Goal: Task Accomplishment & Management: Complete application form

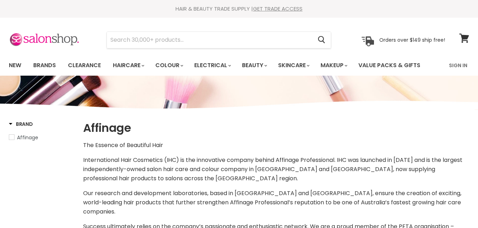
select select "manual"
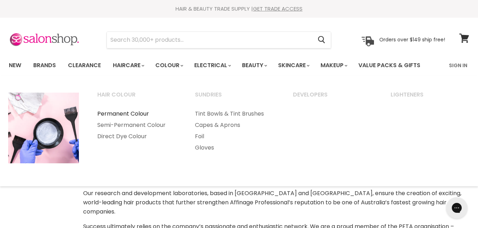
click at [135, 113] on link "Permanent Colour" at bounding box center [137, 113] width 96 height 11
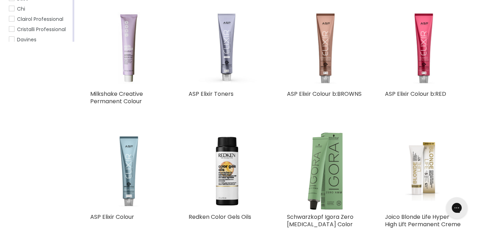
scroll to position [184, 0]
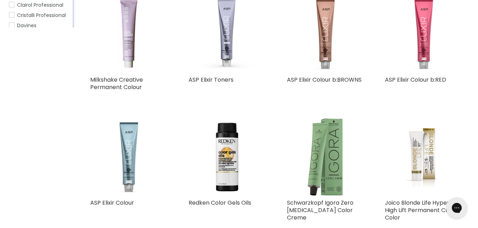
click at [423, 36] on img "Main content" at bounding box center [423, 33] width 77 height 77
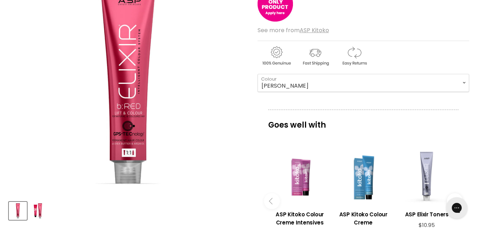
scroll to position [118, 0]
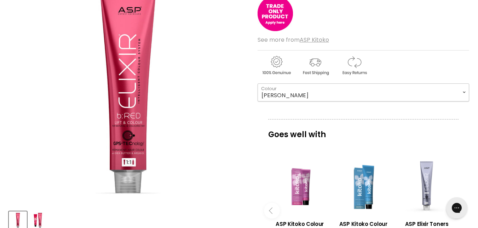
click at [464, 91] on select "COOPER MAGNETA RED RED COPPER RED VIOLET" at bounding box center [364, 93] width 212 height 18
click at [279, 18] on img "Main content" at bounding box center [275, 13] width 35 height 35
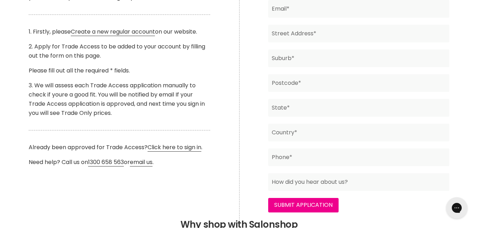
scroll to position [219, 0]
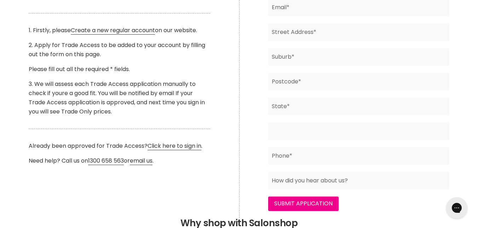
click at [398, 135] on input "Main content" at bounding box center [358, 132] width 181 height 18
click at [343, 135] on input "Main content" at bounding box center [358, 132] width 181 height 18
type input "Canada"
type input "HAIR DESIGNS"
type input "sherry marcotte"
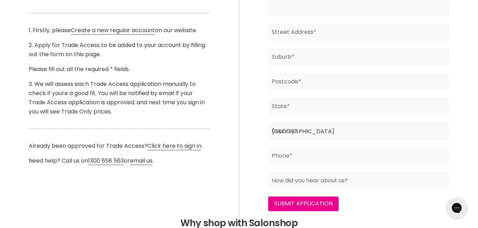
type input "Honeybunch9999@yahoo.ca"
type input "4876 yellow point rd"
type input "Ladysmith"
type input "V9G 1H2"
type input "British Columbia"
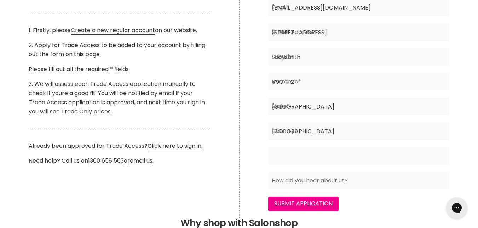
type input "2508166794"
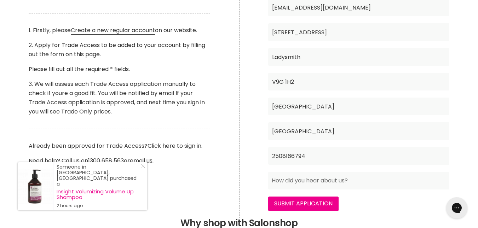
drag, startPoint x: 478, startPoint y: 95, endPoint x: 476, endPoint y: 83, distance: 12.6
click at [476, 83] on div "Trade Access Application HAIR DESIGNS Business Name* ABN* sherry marcotte Conta…" at bounding box center [358, 66] width 239 height 305
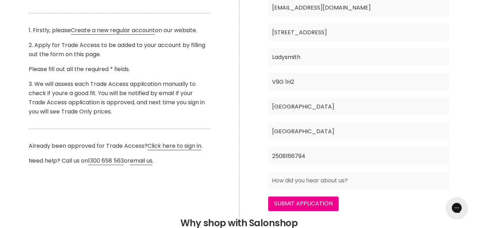
click at [468, 112] on div "Trade Access Application HAIR DESIGNS Business Name* ABN* sherry marcotte Conta…" at bounding box center [358, 66] width 239 height 305
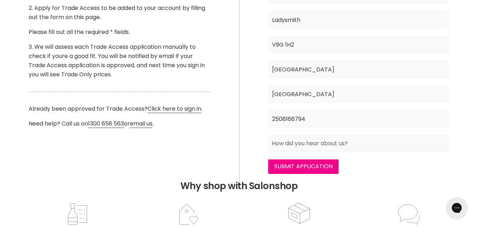
scroll to position [263, 0]
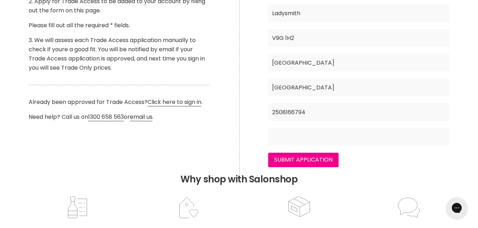
click at [284, 137] on input "Main content" at bounding box center [358, 137] width 181 height 18
click at [377, 140] on input "i have a small 1 chair salon in my house and tried your colour on a client and …" at bounding box center [358, 137] width 181 height 18
click at [415, 137] on input "i have a small 1 chair salon in my house and tried your colour on a client and …" at bounding box center [358, 137] width 181 height 18
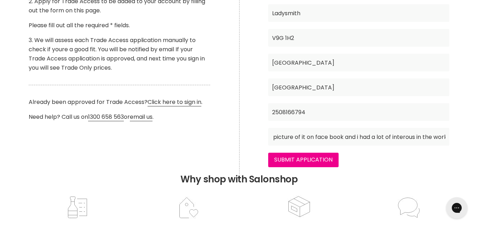
drag, startPoint x: 415, startPoint y: 137, endPoint x: 425, endPoint y: 138, distance: 10.1
click at [425, 138] on input "i have a small 1 chair salon in my house and tried your colour on a client and …" at bounding box center [358, 137] width 181 height 18
click at [445, 137] on input "i have a small 1 chair salon in my house and tried your colour on a client and …" at bounding box center [358, 137] width 181 height 18
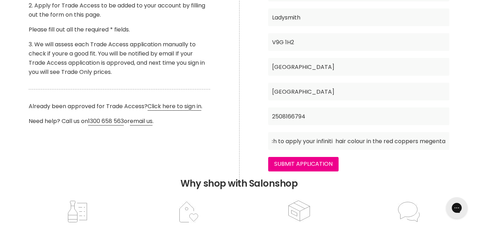
scroll to position [0, 1387]
click at [435, 143] on input "i have a small 1 chair salon in my house and tried your colour on a client and …" at bounding box center [358, 141] width 181 height 18
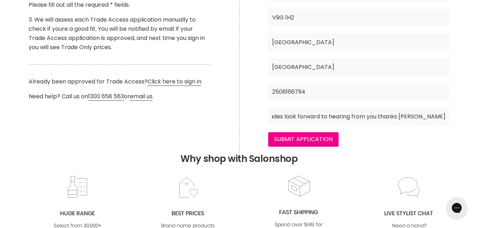
scroll to position [288, 0]
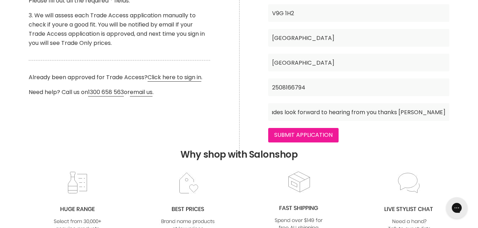
type input "i have a small 1 chair salon in my house and tried your colour on a client and …"
click at [294, 133] on input "Submit Application" at bounding box center [303, 135] width 70 height 14
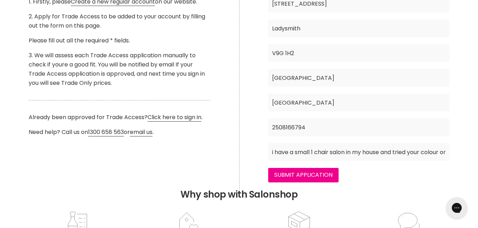
scroll to position [249, 0]
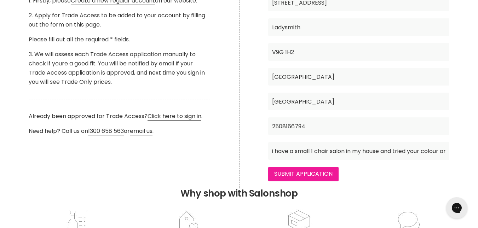
type input "1030700"
click at [312, 175] on input "Submit Application" at bounding box center [303, 174] width 70 height 14
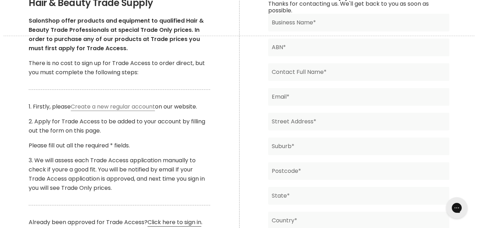
click at [125, 107] on link "Create a new regular account" at bounding box center [113, 107] width 84 height 8
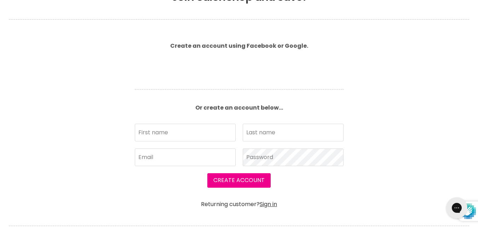
click at [162, 167] on div "First name Last name Email Password" at bounding box center [239, 149] width 216 height 50
click at [158, 129] on input "First name" at bounding box center [185, 133] width 101 height 18
type input "[PERSON_NAME]"
type input "marcotte"
type input "Honeybunch9999@yahoo.ca"
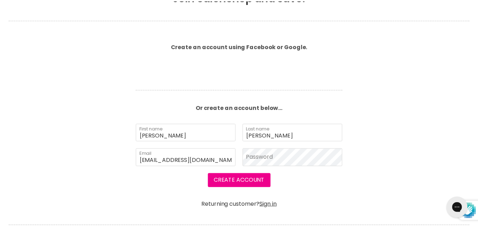
scroll to position [154, 0]
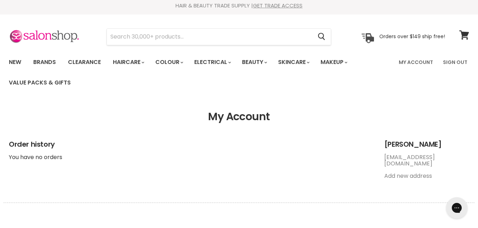
scroll to position [2, 0]
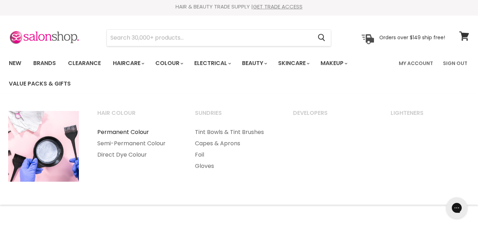
click at [137, 133] on link "Permanent Colour" at bounding box center [137, 132] width 96 height 11
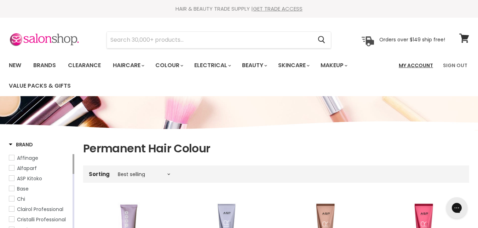
click at [422, 65] on link "My Account" at bounding box center [416, 65] width 43 height 15
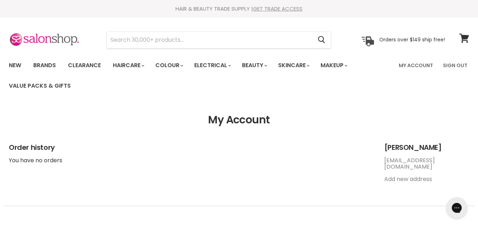
click at [287, 8] on link "GET TRADE ACCESS" at bounding box center [278, 8] width 50 height 7
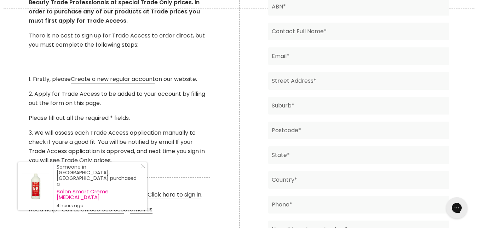
scroll to position [186, 0]
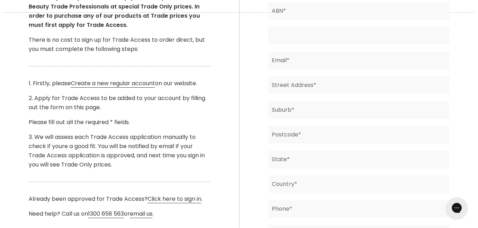
click at [369, 39] on input "Main content" at bounding box center [358, 36] width 181 height 18
type input "sherry marcotte"
type input "HAIR DESIGNS"
type input "Honeybunch9999@yahoo.ca"
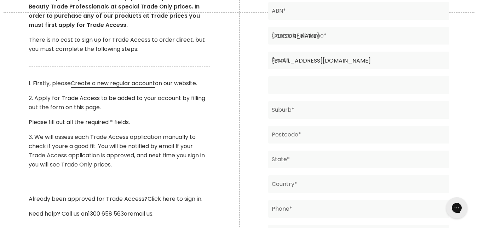
type input "4876 yellow point rd"
type input "Ladysmith"
type input "V9G 1H2"
type input "British Columbia"
type input "Canada"
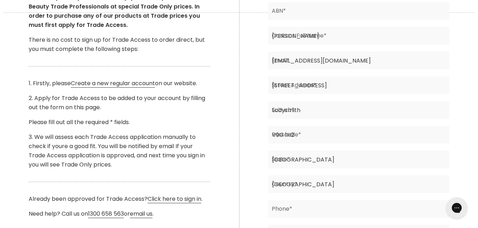
type input "2508166794"
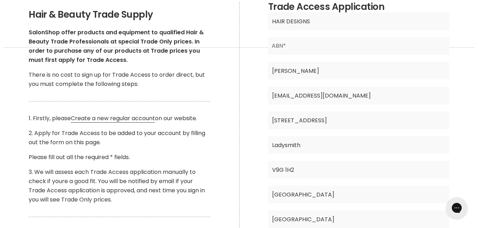
scroll to position [148, 0]
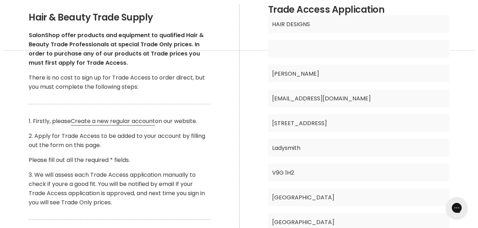
click at [317, 47] on input "Main content" at bounding box center [358, 49] width 181 height 18
type input "1030700"
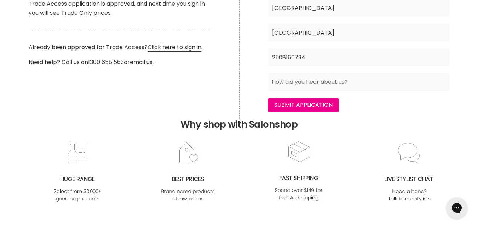
scroll to position [340, 0]
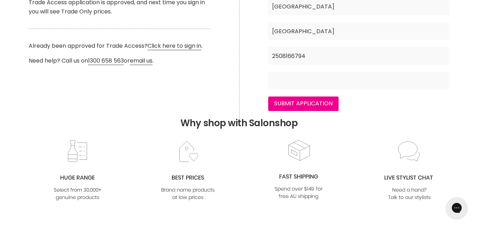
click at [289, 83] on input "Main content" at bounding box center [358, 81] width 181 height 18
type input "i have a small 1 chair salon in my house and tried your colour on a client and …"
click at [437, 90] on input "i have a small 1 chair salon in my house and tried your colour on a client and …" at bounding box center [358, 81] width 181 height 18
drag, startPoint x: 431, startPoint y: 81, endPoint x: 471, endPoint y: 73, distance: 41.6
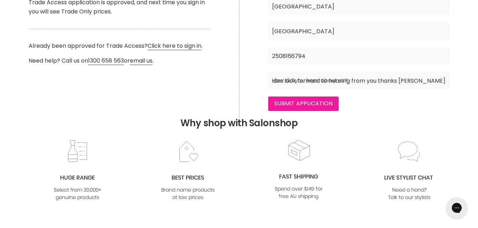
scroll to position [0, 0]
click at [314, 103] on input "Submit Application" at bounding box center [303, 104] width 70 height 14
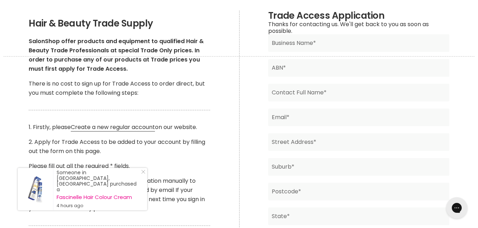
click at [314, 103] on form "Thanks for contacting us. We'll get back to you as soon as possible. Business N…" at bounding box center [358, 171] width 181 height 300
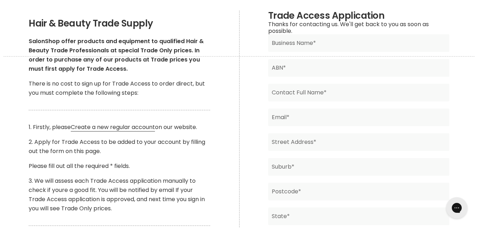
click at [314, 103] on form "Thanks for contacting us. We'll get back to you as soon as possible. Business N…" at bounding box center [358, 171] width 181 height 300
click at [351, 52] on form "Thanks for contacting us. We'll get back to you as soon as possible. Business N…" at bounding box center [358, 171] width 181 height 300
